Goal: Task Accomplishment & Management: Manage account settings

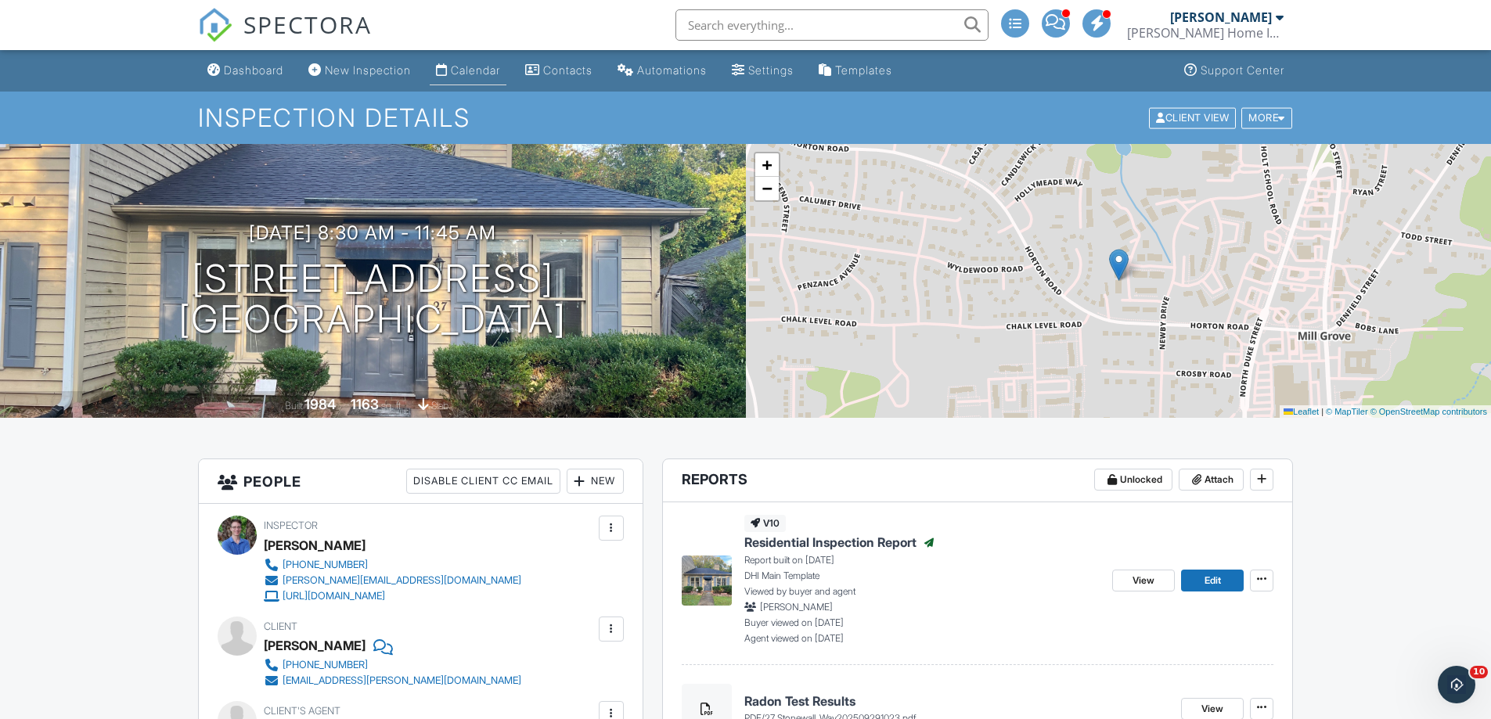
click at [462, 70] on div "Calendar" at bounding box center [475, 69] width 49 height 13
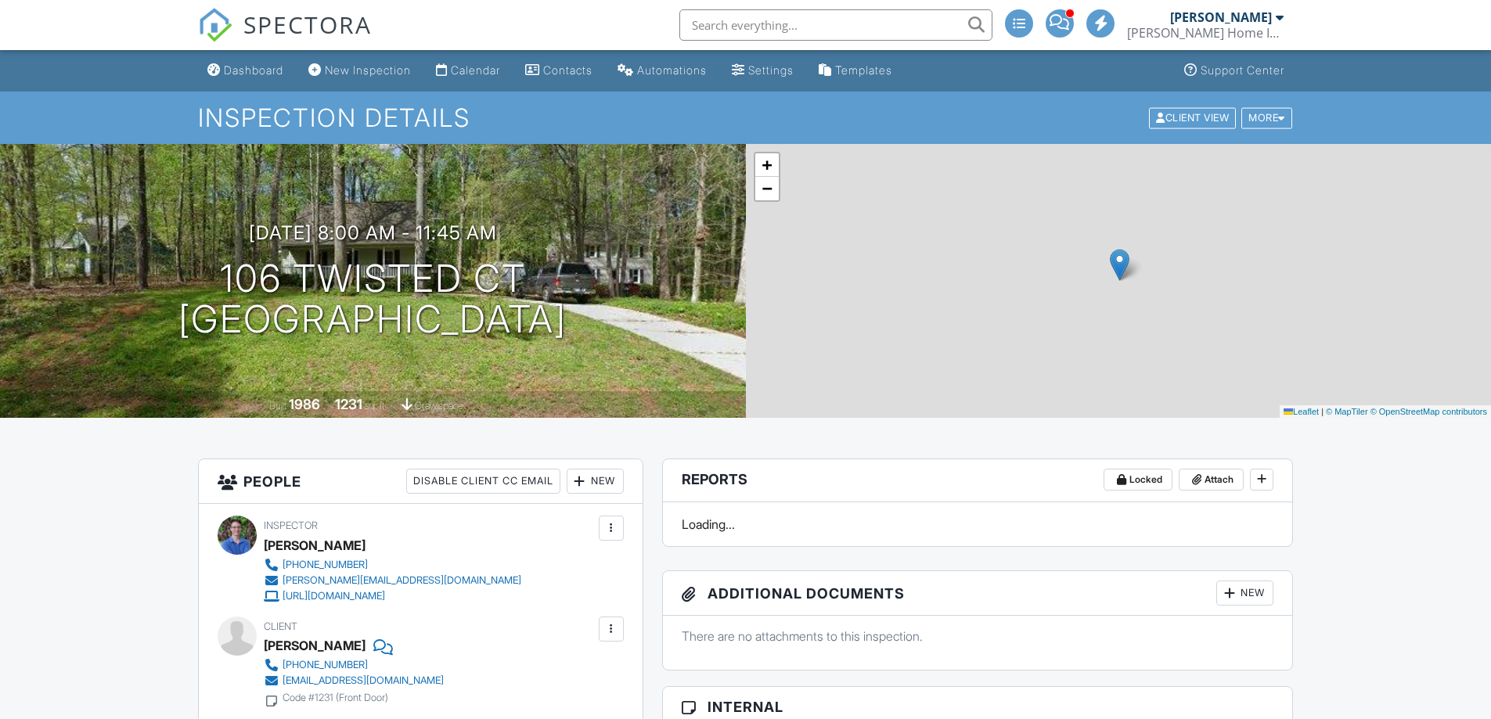
scroll to position [626, 0]
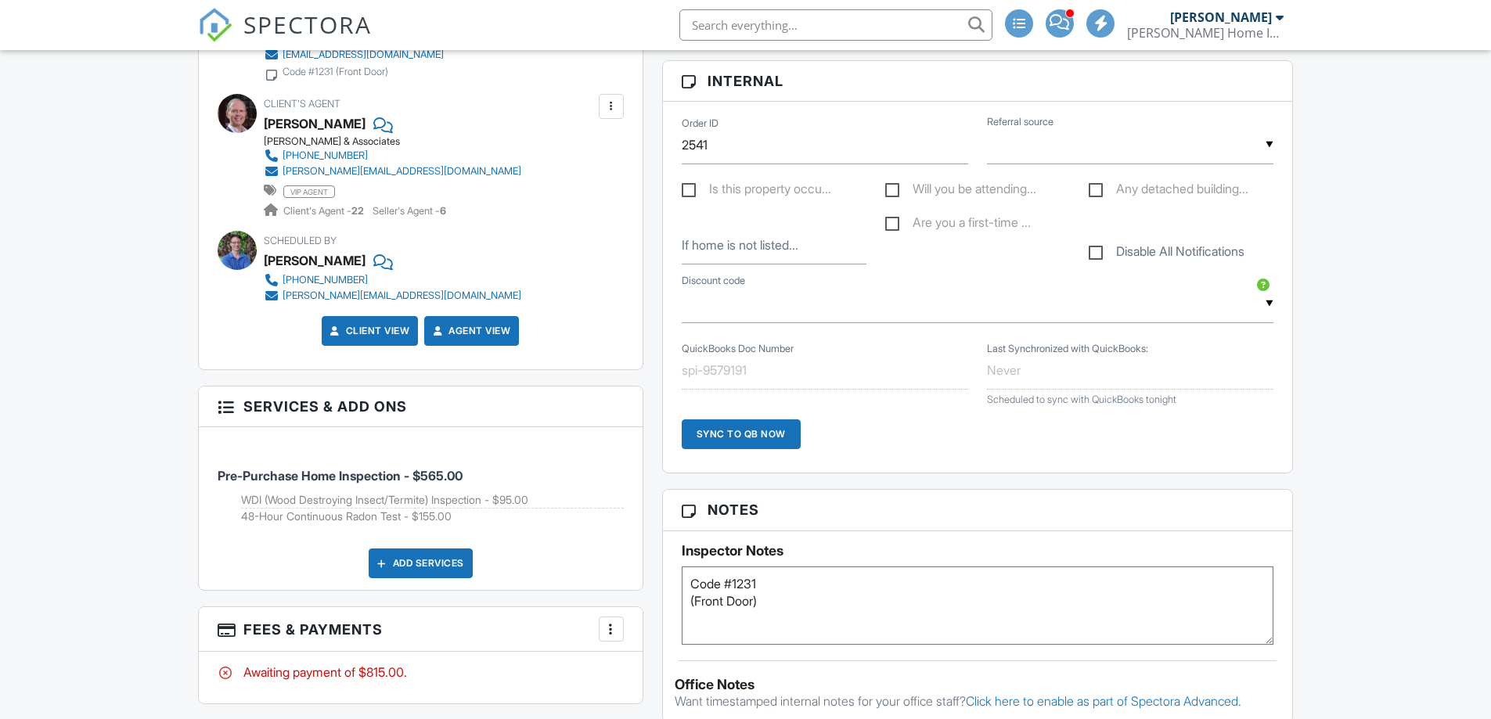
click at [890, 189] on label "Will you be attending..." at bounding box center [960, 192] width 151 height 20
click at [890, 189] on input "Will you be attending..." at bounding box center [890, 191] width 10 height 10
checkbox input "true"
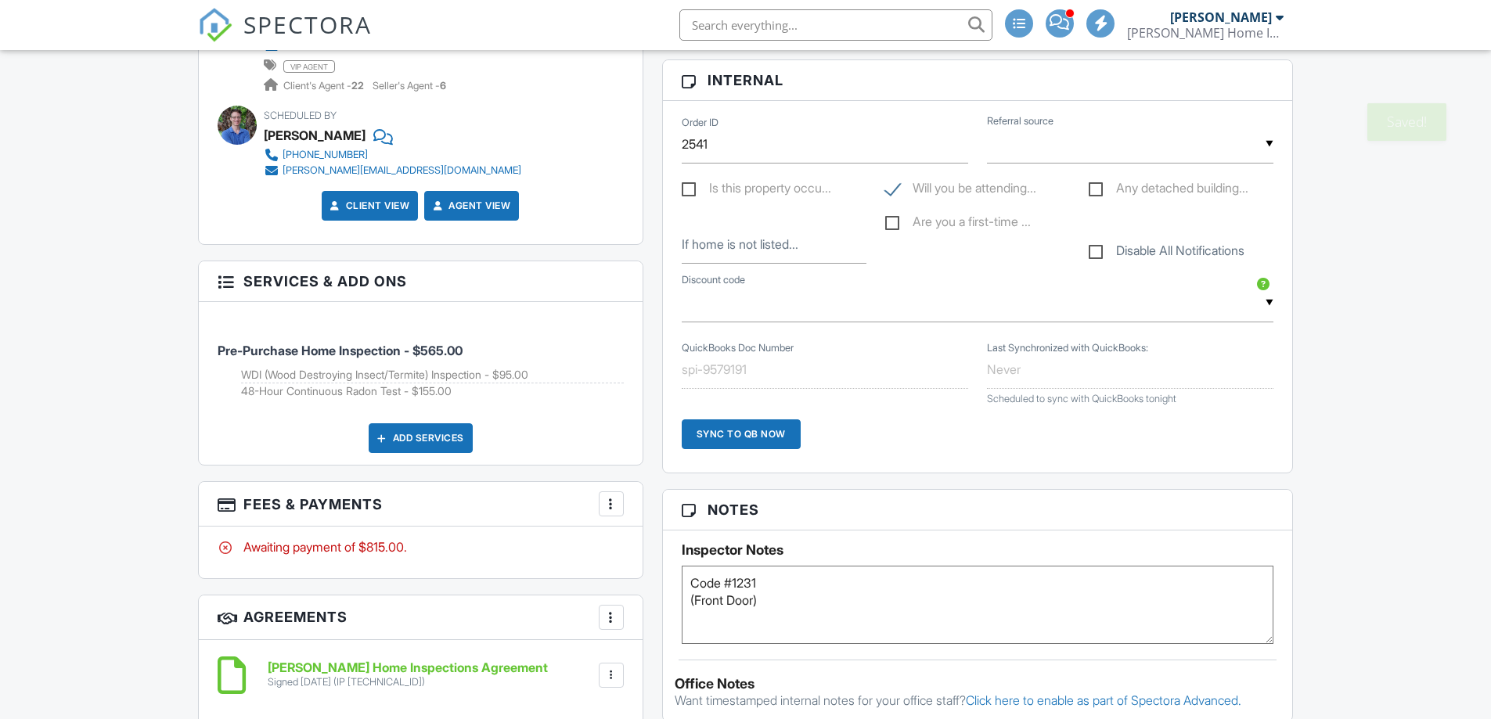
scroll to position [0, 0]
click at [726, 619] on textarea "Code #1231 (Front Door)" at bounding box center [978, 605] width 593 height 78
drag, startPoint x: 777, startPoint y: 606, endPoint x: 916, endPoint y: 518, distance: 164.0
click at [778, 604] on textarea "Code #1231 (Front Door)" at bounding box center [978, 605] width 593 height 78
type textarea "Code #1231 (Front Door) Tony is coming to the walkthrough"
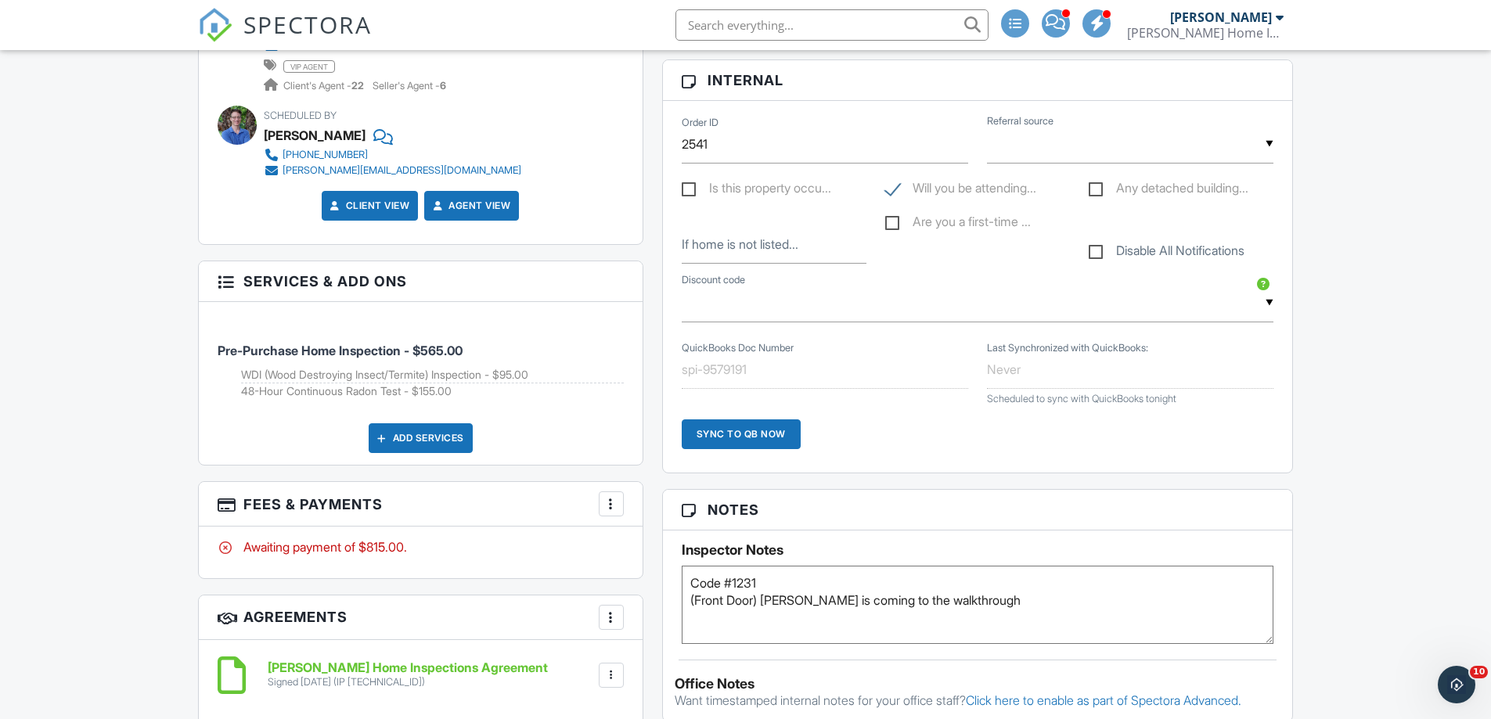
click at [1400, 492] on div "Dashboard New Inspection Calendar Contacts Automations Settings Templates Suppo…" at bounding box center [745, 582] width 1491 height 2566
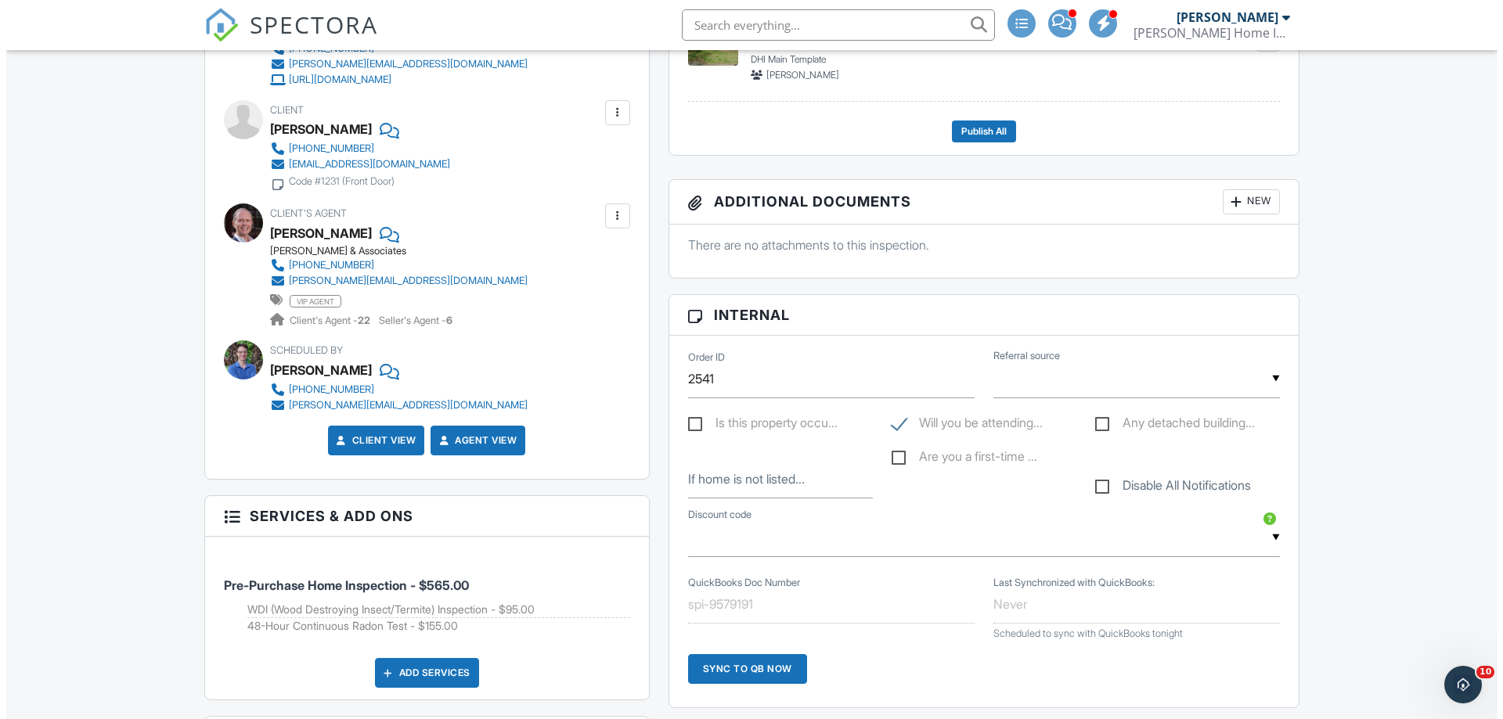
scroll to position [360, 0]
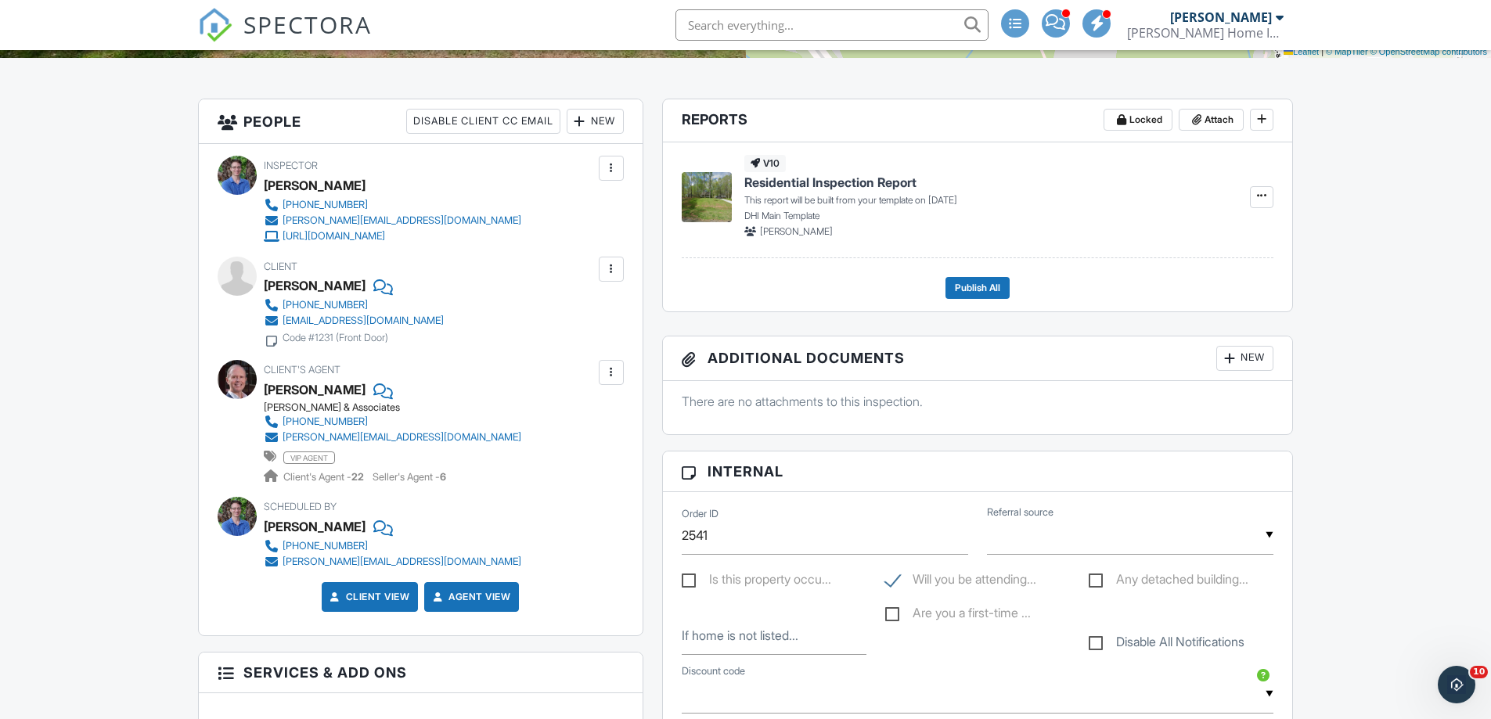
click at [585, 124] on div at bounding box center [580, 121] width 16 height 16
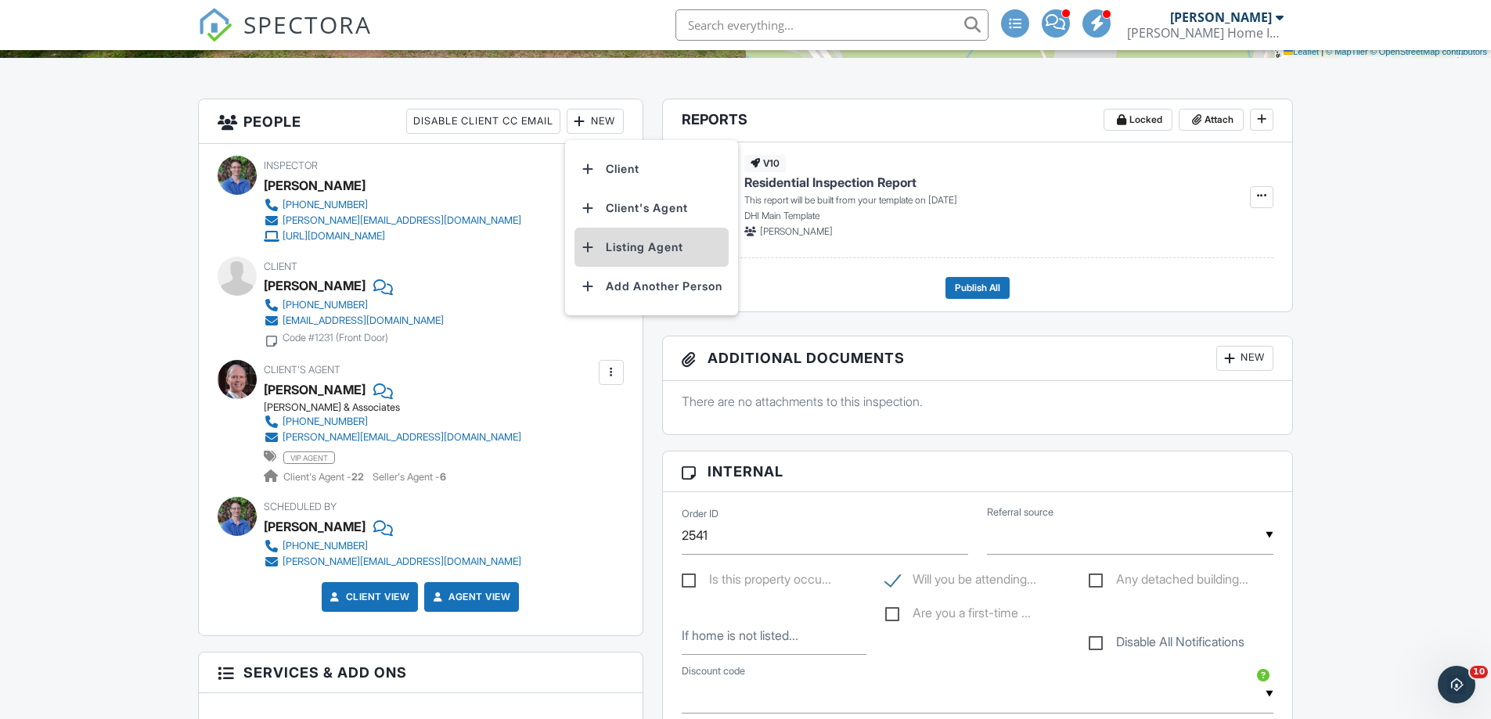
click at [618, 243] on li "Listing Agent" at bounding box center [652, 247] width 154 height 39
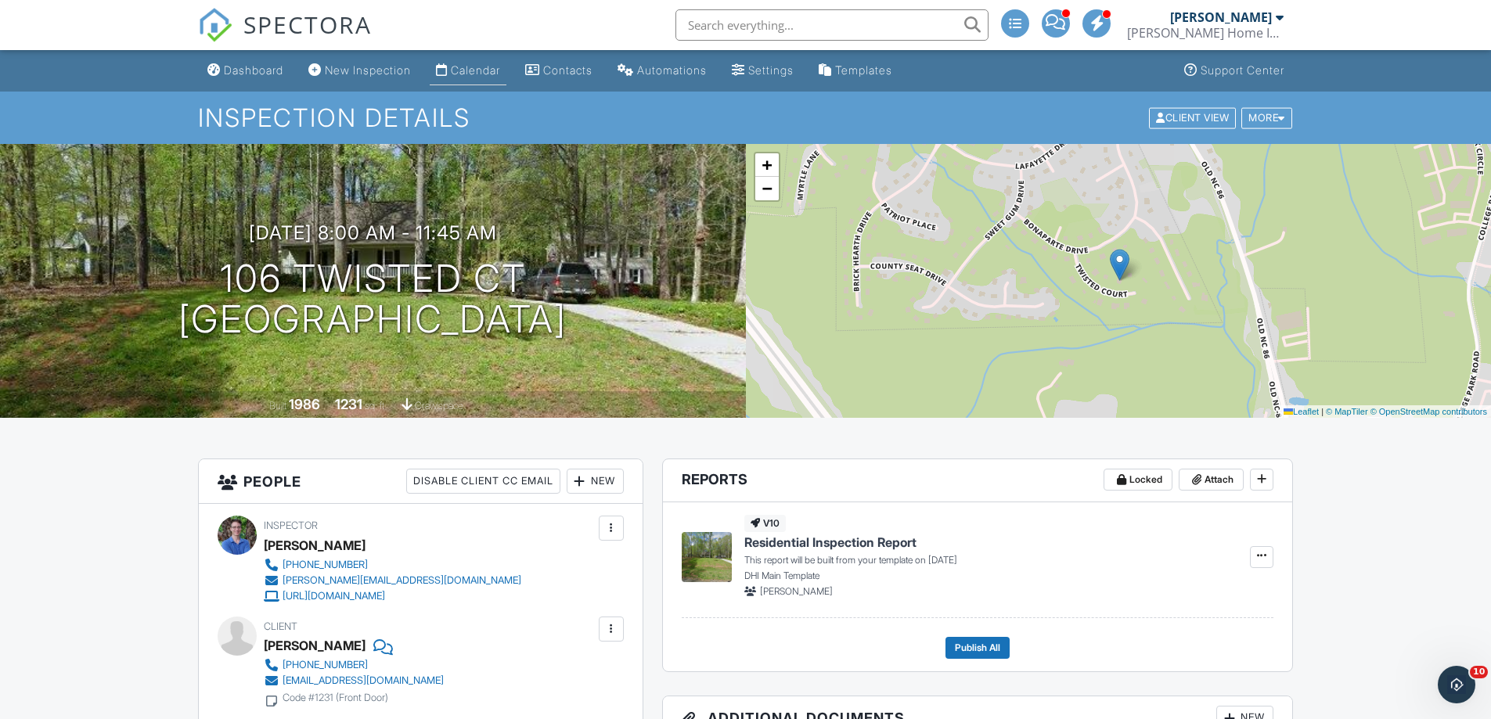
click at [477, 68] on div "Calendar" at bounding box center [475, 69] width 49 height 13
